Goal: Transaction & Acquisition: Purchase product/service

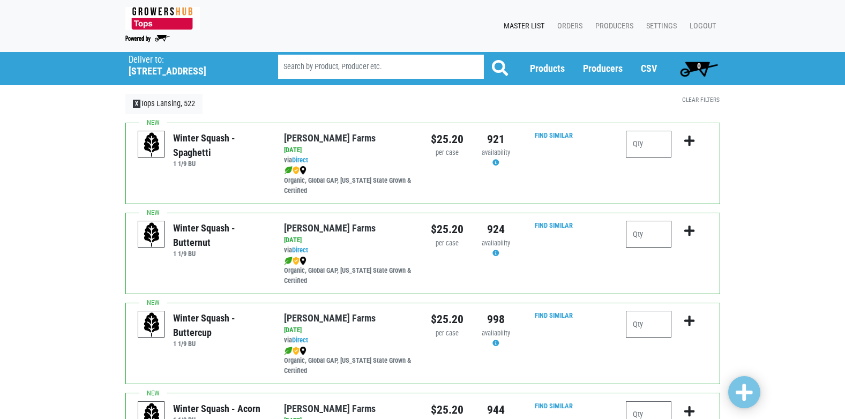
click at [659, 238] on input "number" at bounding box center [649, 234] width 46 height 27
type input "1"
click at [689, 231] on icon "submit" at bounding box center [689, 231] width 10 height 12
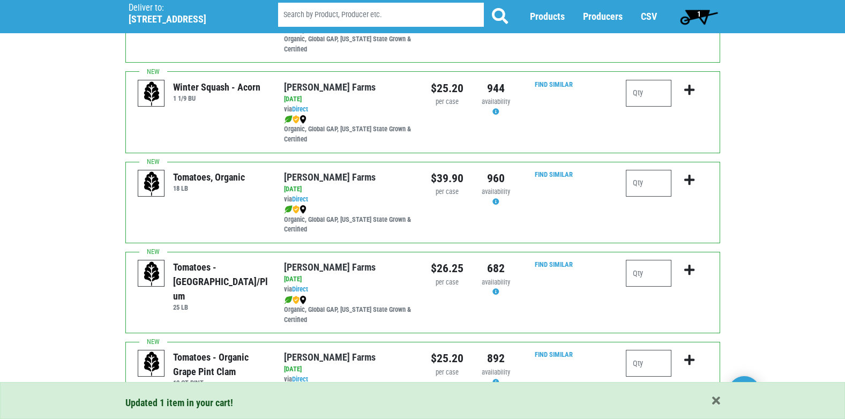
scroll to position [375, 0]
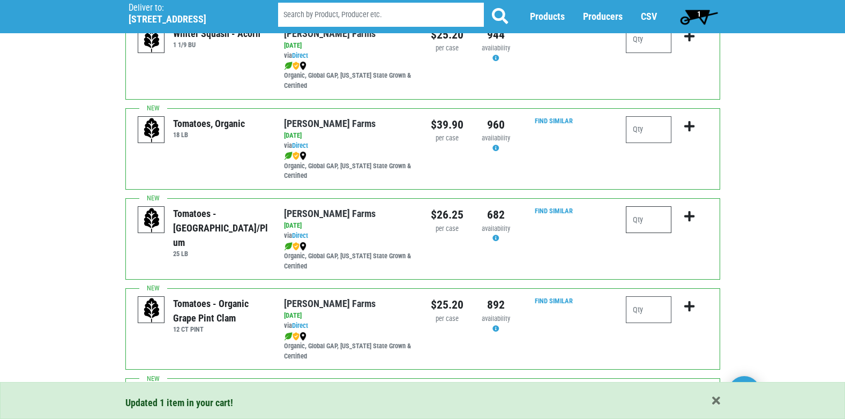
click at [646, 214] on input "number" at bounding box center [649, 219] width 46 height 27
type input "1"
click at [693, 216] on icon "submit" at bounding box center [689, 217] width 10 height 12
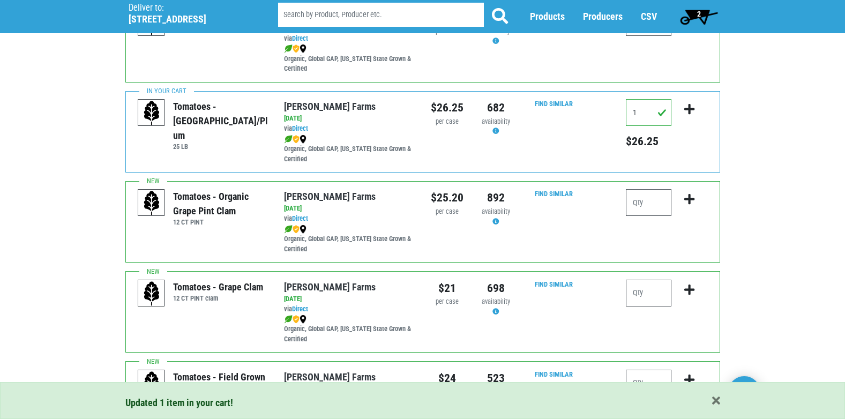
scroll to position [536, 0]
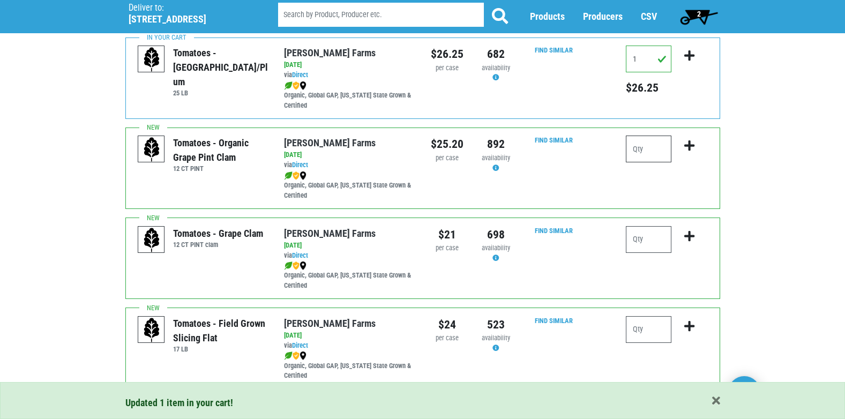
click at [654, 150] on input "number" at bounding box center [649, 149] width 46 height 27
type input "1"
click at [691, 145] on icon "submit" at bounding box center [689, 146] width 10 height 12
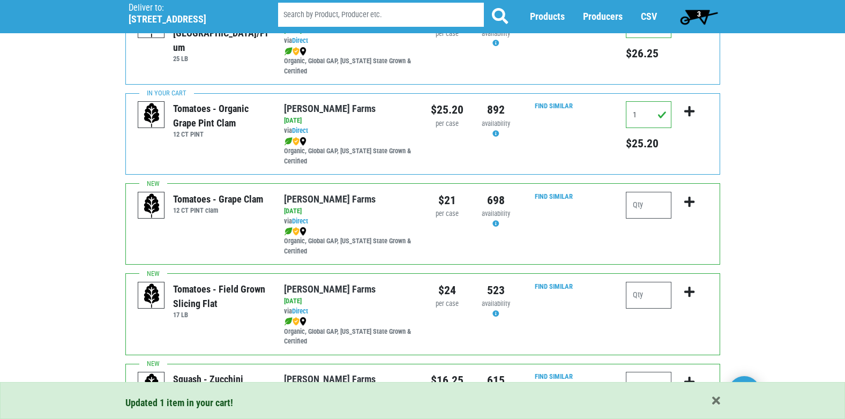
scroll to position [589, 0]
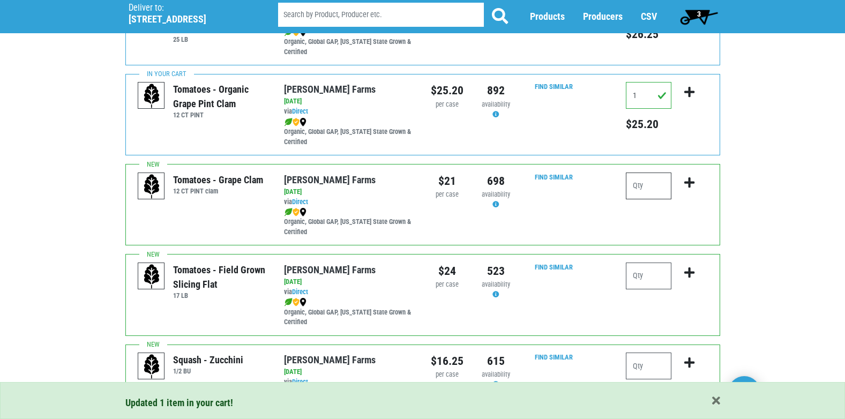
click at [650, 188] on input "number" at bounding box center [649, 186] width 46 height 27
type input "3"
click at [689, 183] on icon "submit" at bounding box center [689, 183] width 10 height 12
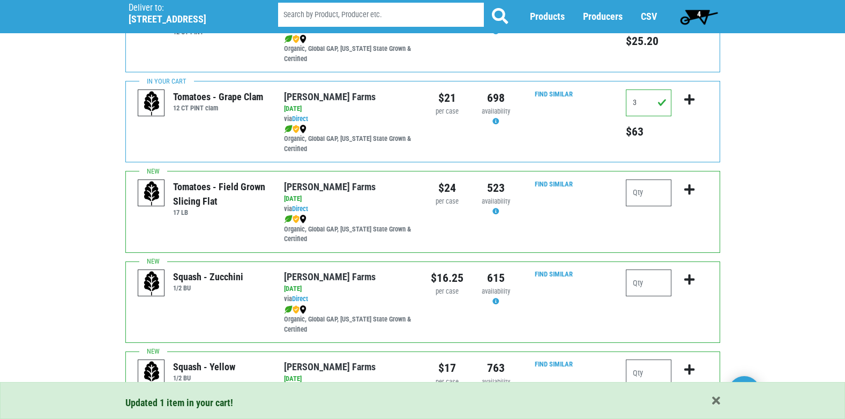
scroll to position [697, 0]
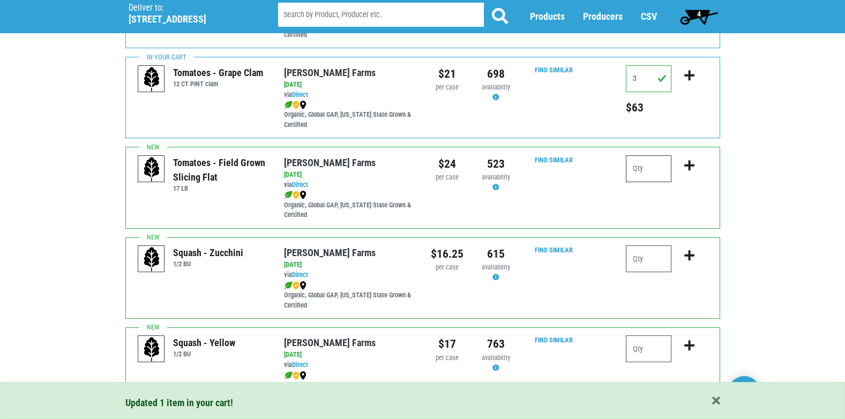
click at [654, 165] on input "number" at bounding box center [649, 168] width 46 height 27
type input "3"
click at [690, 166] on icon "submit" at bounding box center [689, 166] width 10 height 12
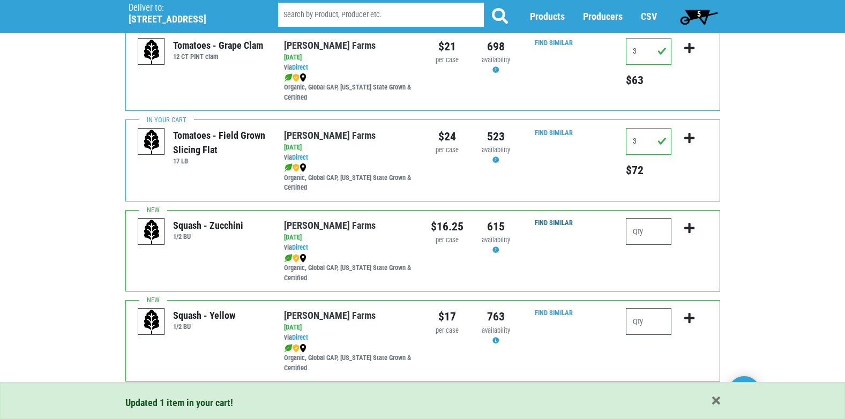
scroll to position [750, 0]
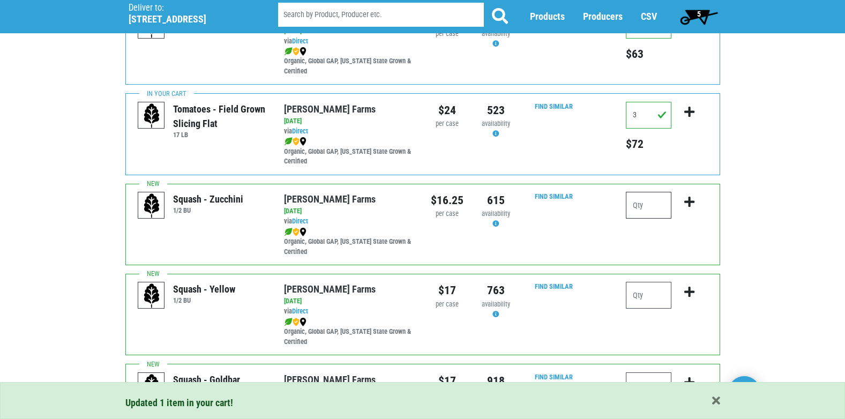
click at [654, 205] on input "number" at bounding box center [649, 205] width 46 height 27
type input "4"
click at [688, 202] on icon "submit" at bounding box center [689, 202] width 10 height 12
click at [659, 298] on input "number" at bounding box center [649, 295] width 46 height 27
type input "3"
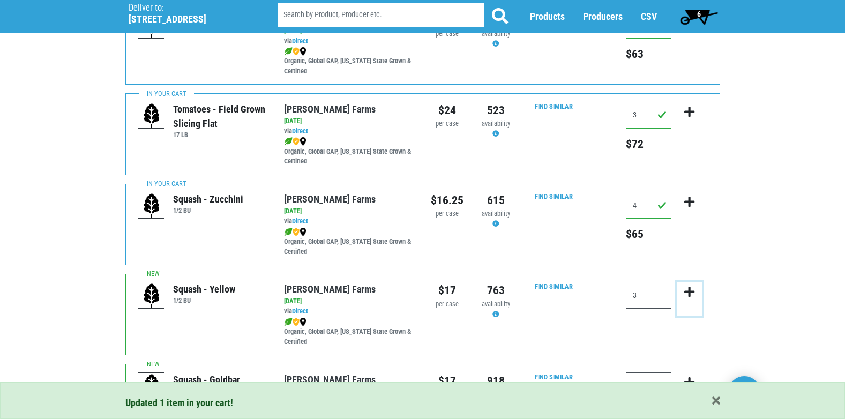
click at [689, 291] on icon "submit" at bounding box center [689, 292] width 10 height 12
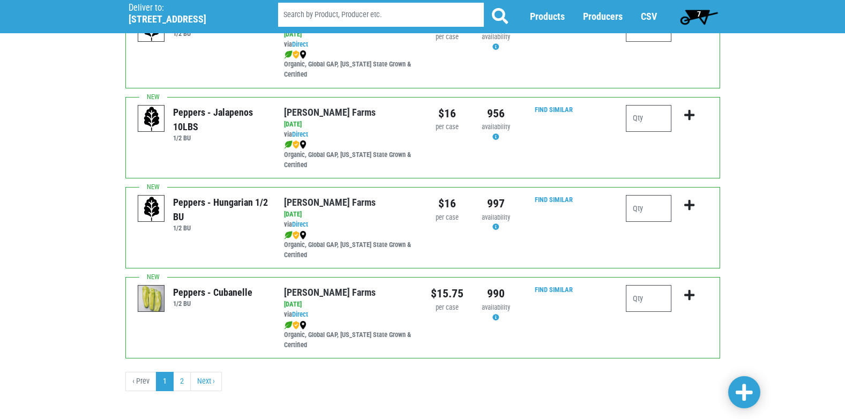
scroll to position [1566, 0]
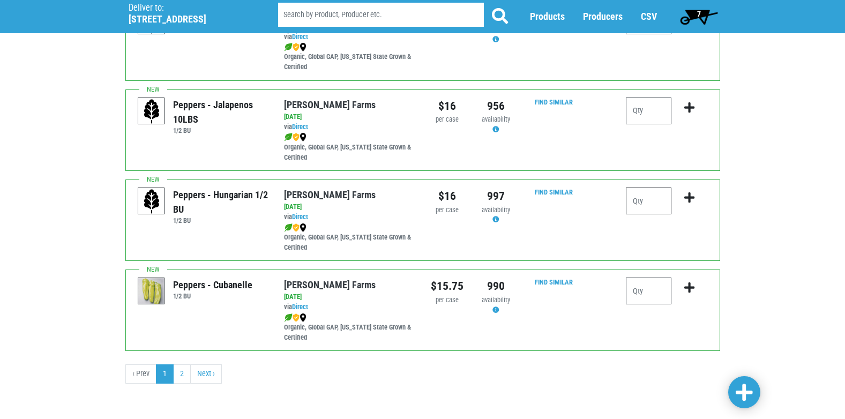
click at [646, 201] on input "number" at bounding box center [649, 201] width 46 height 27
type input "1"
click at [693, 196] on icon "submit" at bounding box center [689, 198] width 10 height 12
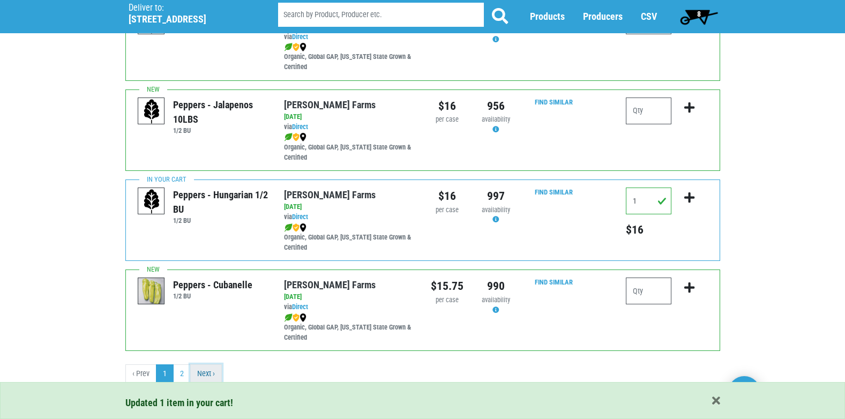
click at [210, 370] on link "Next ›" at bounding box center [206, 373] width 32 height 19
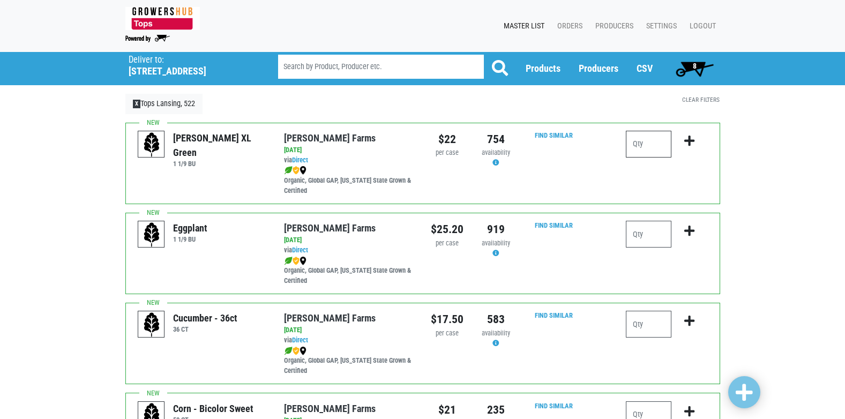
click at [659, 145] on input "number" at bounding box center [649, 144] width 46 height 27
type input "2"
click at [692, 141] on icon "submit" at bounding box center [689, 141] width 10 height 12
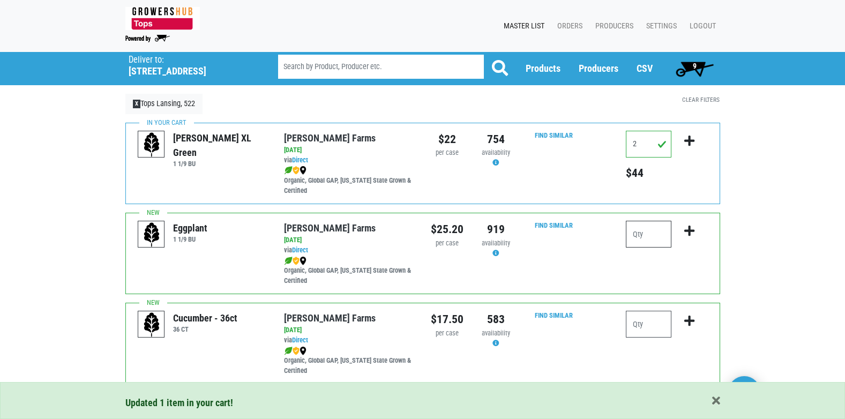
click at [664, 231] on input "number" at bounding box center [649, 234] width 46 height 27
type input "1"
click at [690, 231] on icon "submit" at bounding box center [689, 231] width 10 height 12
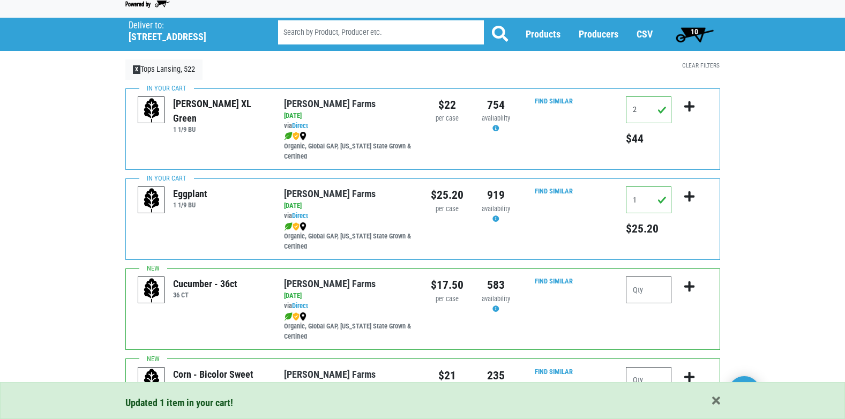
scroll to position [54, 0]
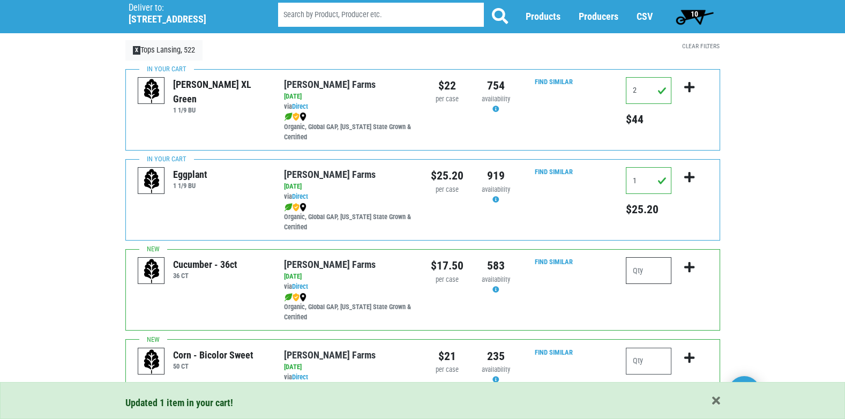
drag, startPoint x: 656, startPoint y: 268, endPoint x: 669, endPoint y: 264, distance: 13.7
click at [658, 267] on input "number" at bounding box center [649, 270] width 46 height 27
type input "2"
click at [696, 270] on button "submit" at bounding box center [689, 274] width 25 height 34
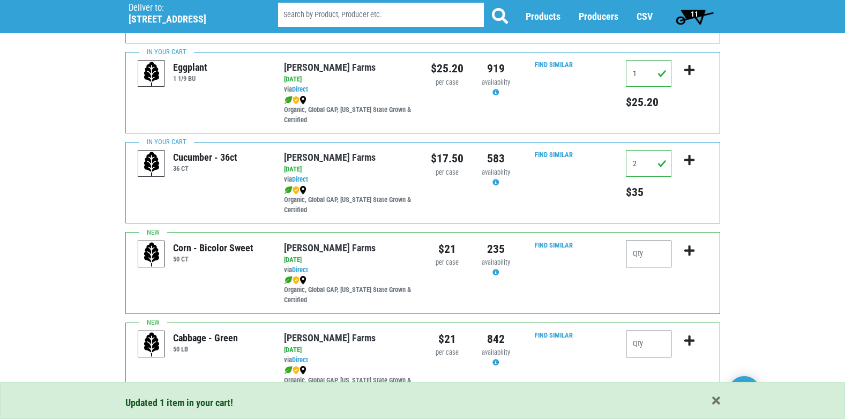
scroll to position [214, 0]
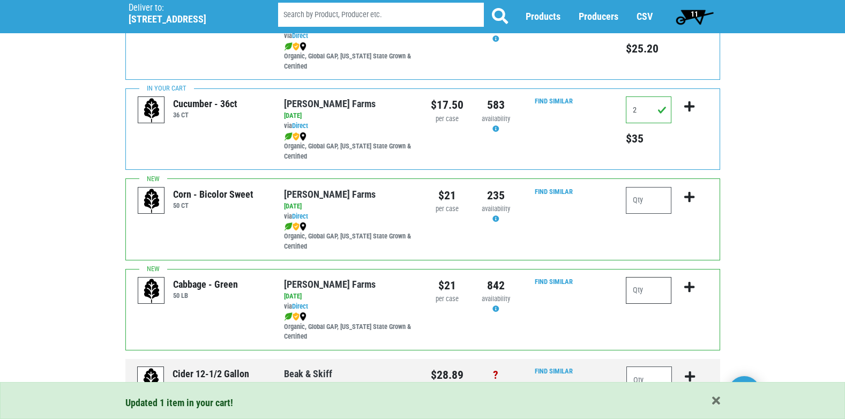
click at [652, 294] on input "number" at bounding box center [649, 290] width 46 height 27
type input "1"
click at [691, 287] on icon "submit" at bounding box center [689, 287] width 10 height 12
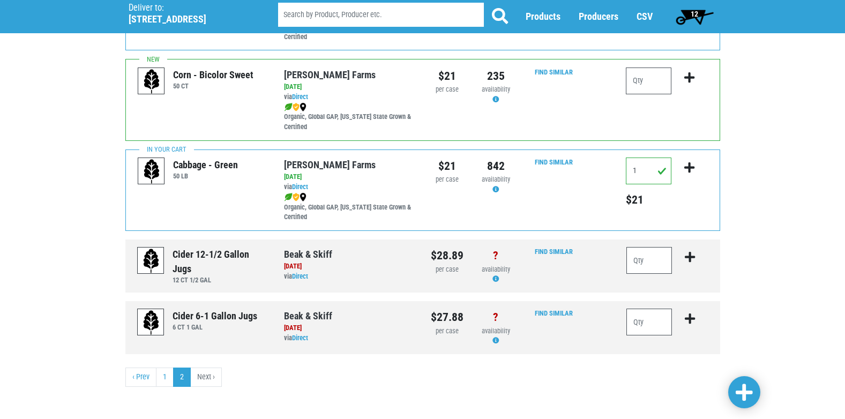
scroll to position [337, 0]
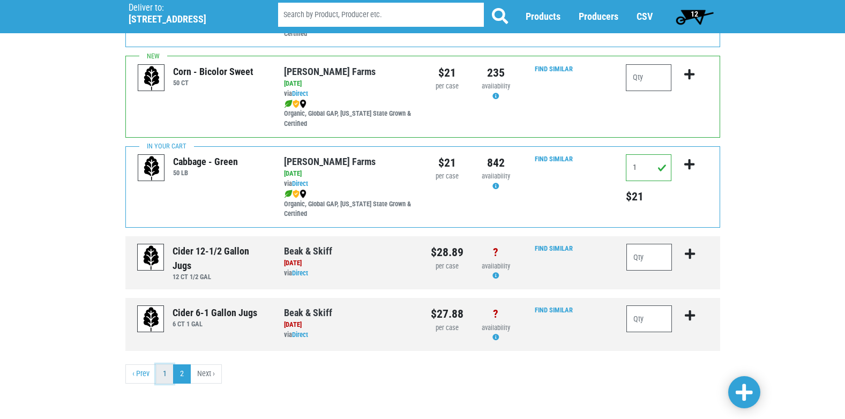
click at [165, 375] on link "1" at bounding box center [165, 373] width 18 height 19
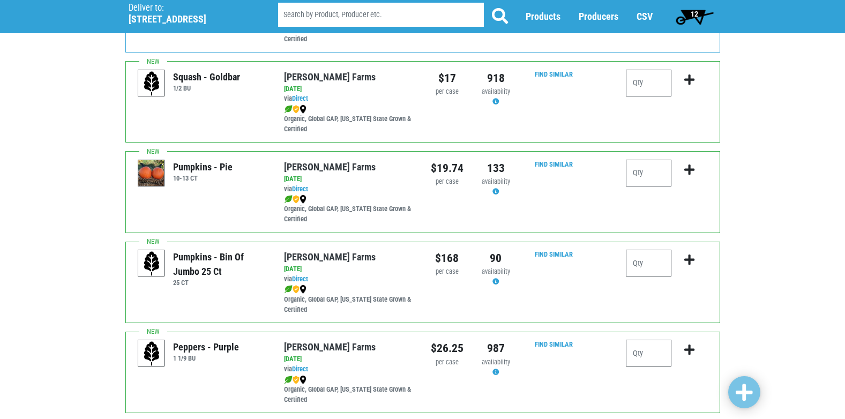
scroll to position [1072, 0]
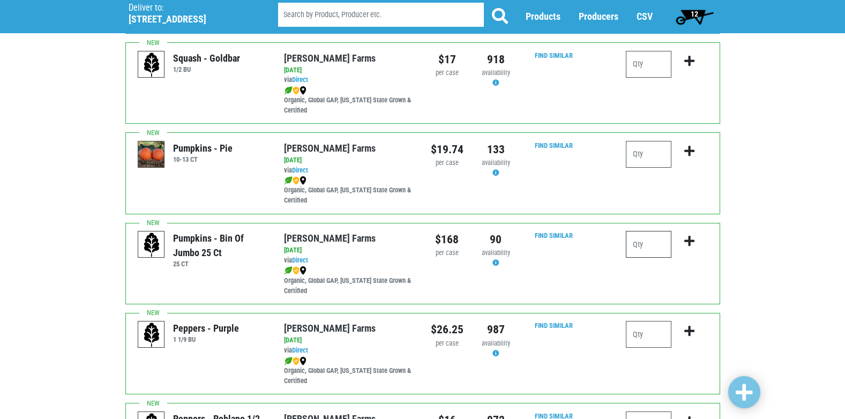
click at [649, 240] on input "number" at bounding box center [649, 244] width 46 height 27
type input "1"
click at [692, 243] on icon "submit" at bounding box center [689, 241] width 10 height 12
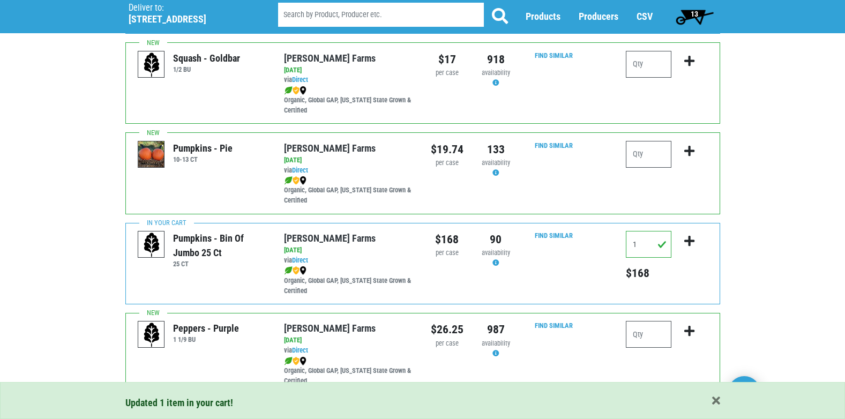
scroll to position [1018, 0]
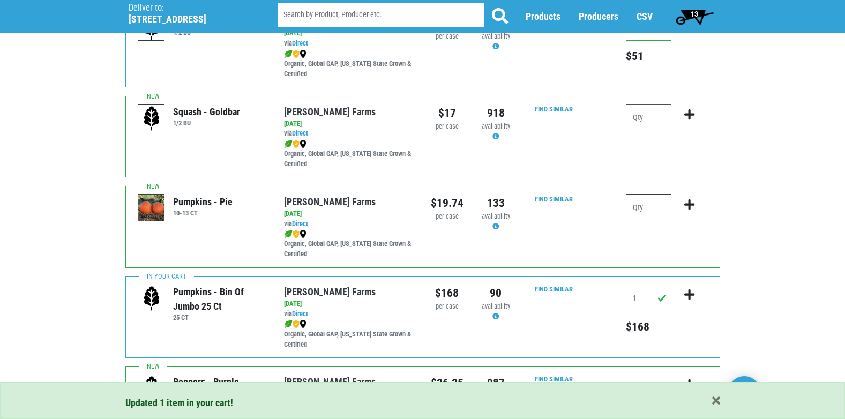
click at [650, 205] on input "number" at bounding box center [649, 208] width 46 height 27
type input "4"
click at [691, 203] on icon "submit" at bounding box center [689, 205] width 10 height 12
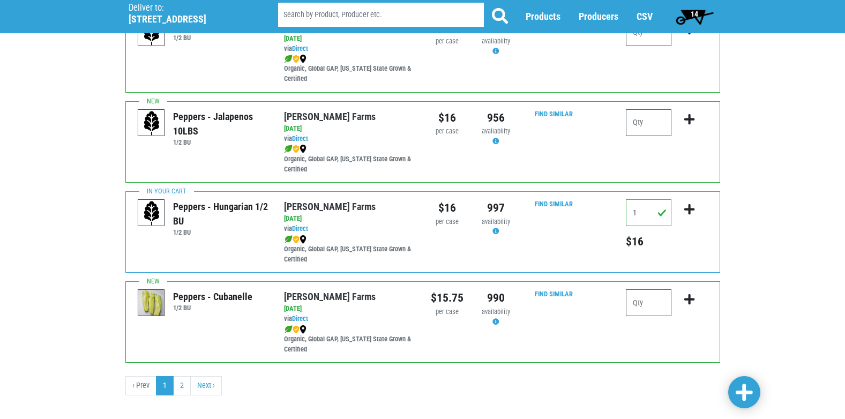
scroll to position [1566, 0]
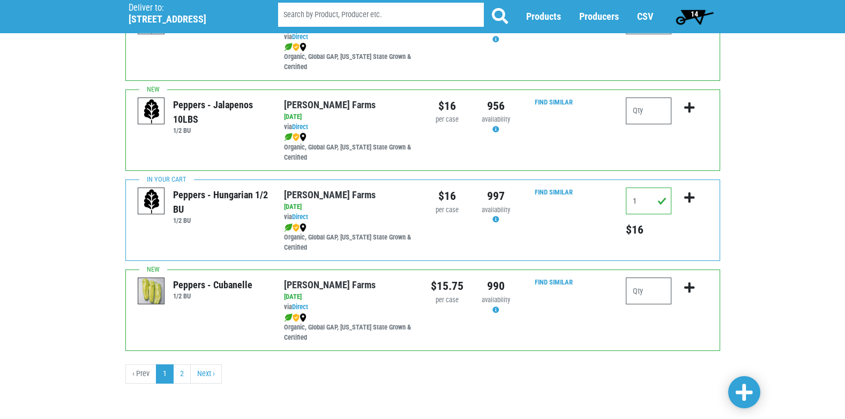
click at [688, 11] on span "14" at bounding box center [695, 16] width 48 height 21
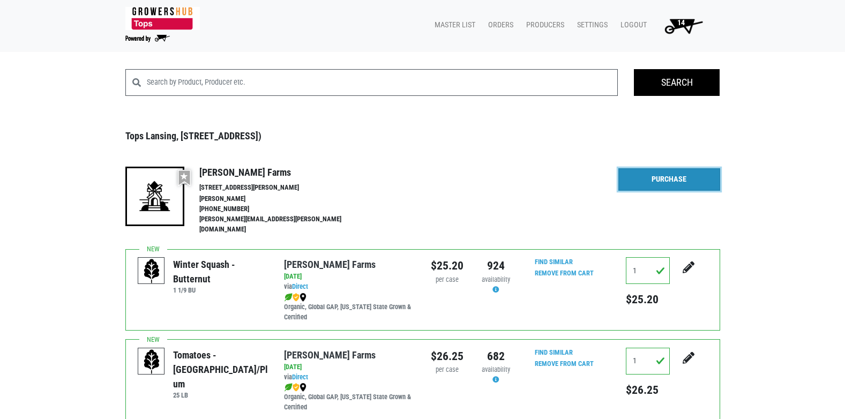
click at [684, 180] on link "Purchase" at bounding box center [669, 179] width 102 height 23
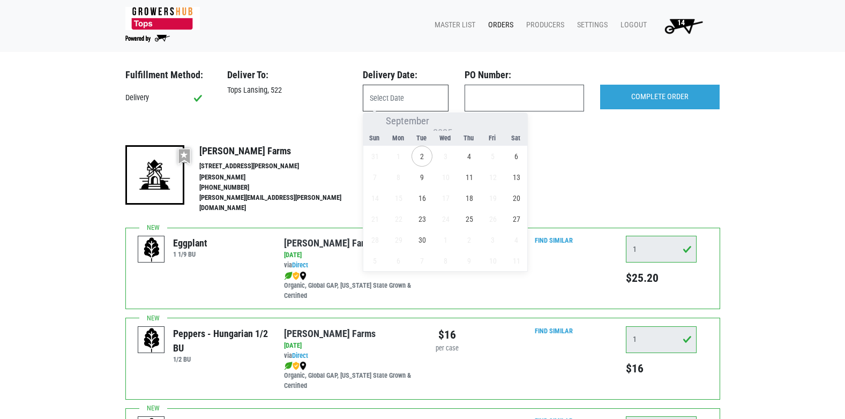
click at [400, 86] on input "text" at bounding box center [406, 98] width 86 height 27
click at [424, 158] on span "2" at bounding box center [422, 156] width 21 height 21
type input "[DATE]"
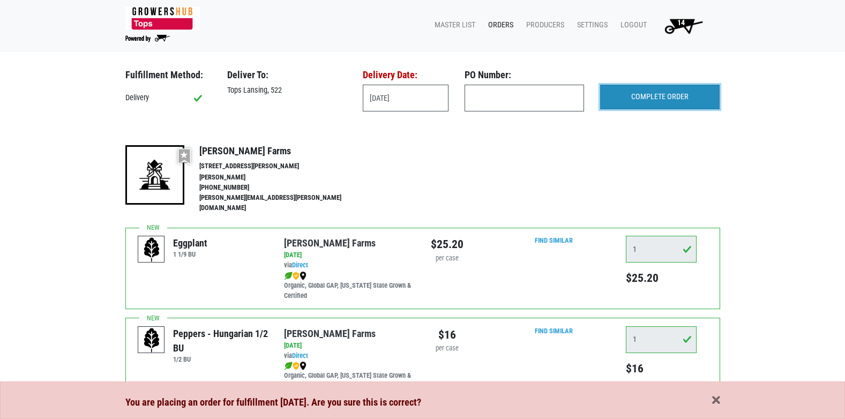
click at [674, 102] on input "COMPLETE ORDER" at bounding box center [659, 97] width 119 height 25
